Goal: Task Accomplishment & Management: Manage account settings

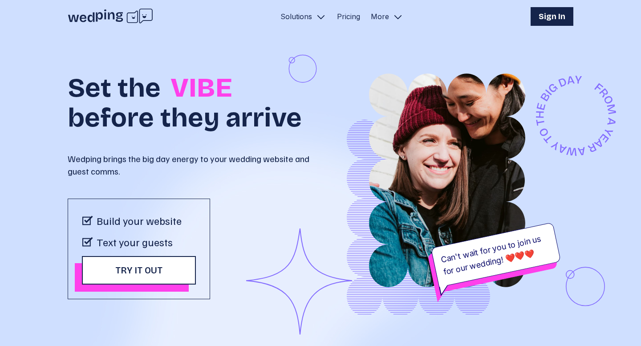
click at [550, 17] on h1 "Sign In" at bounding box center [551, 16] width 27 height 12
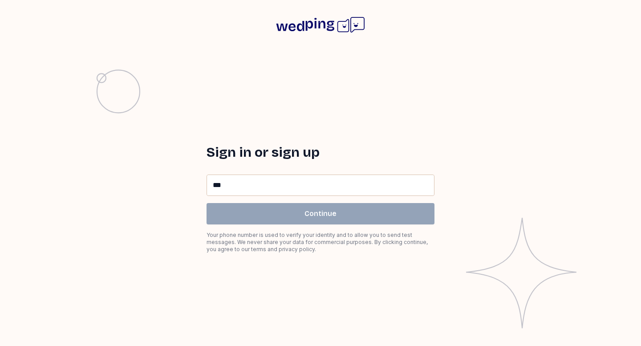
click at [246, 185] on input "**" at bounding box center [320, 185] width 227 height 20
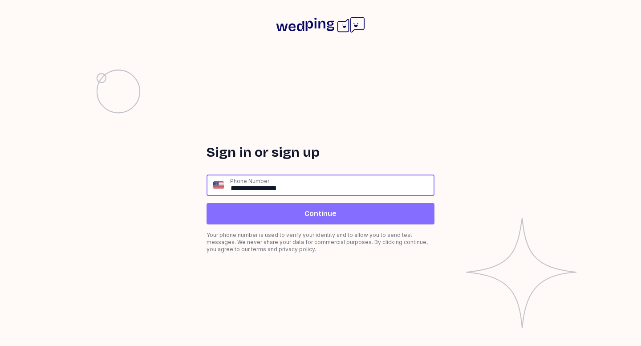
type input "**********"
click input "submit" at bounding box center [0, 0] width 0 height 0
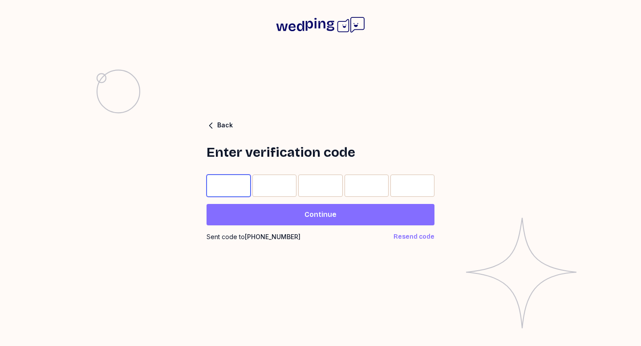
click at [226, 185] on input "Please enter OTP character 1" at bounding box center [228, 185] width 44 height 22
type input "*"
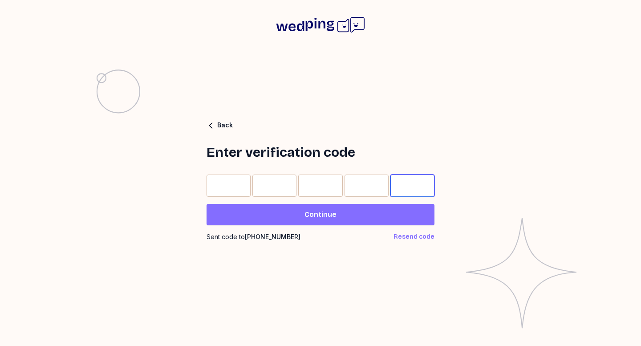
type input "*"
click at [310, 233] on div "Sent code to [PHONE_NUMBER] Resend code" at bounding box center [320, 236] width 228 height 9
click at [321, 216] on span "Continue" at bounding box center [320, 214] width 32 height 11
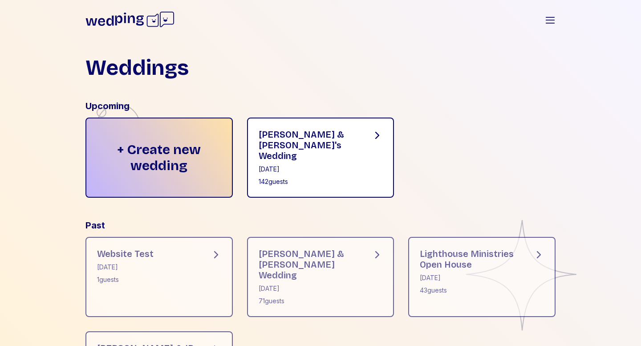
click at [348, 177] on div "142 guests" at bounding box center [307, 181] width 99 height 9
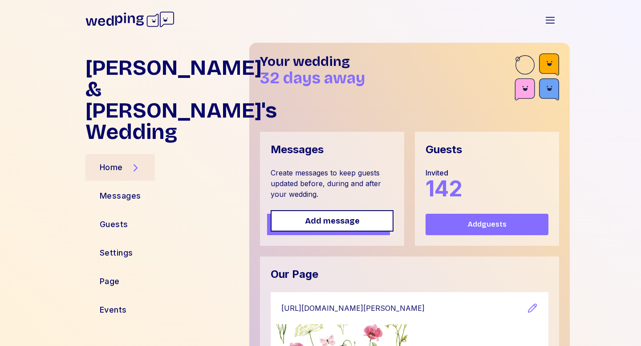
click at [495, 171] on div "Invited 142" at bounding box center [486, 183] width 123 height 32
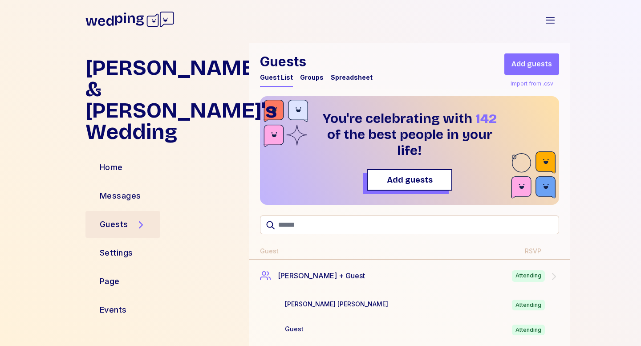
click at [340, 77] on div "Spreadsheet" at bounding box center [352, 77] width 42 height 9
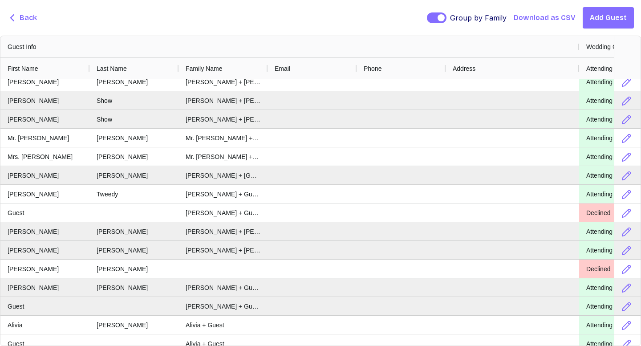
click at [548, 16] on span "Download as CSV" at bounding box center [544, 17] width 62 height 11
